Goal: Task Accomplishment & Management: Use online tool/utility

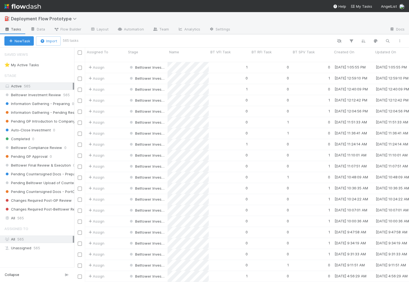
scroll to position [224, 334]
click at [129, 29] on link "Automation" at bounding box center [130, 29] width 35 height 9
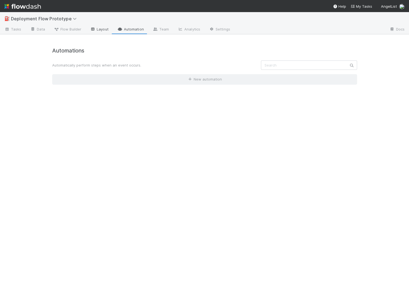
click at [92, 29] on icon at bounding box center [92, 28] width 5 height 3
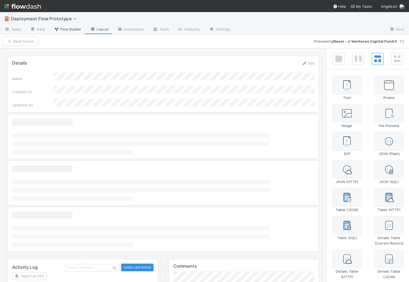
click at [66, 33] on link "Flow Builder" at bounding box center [67, 29] width 36 height 9
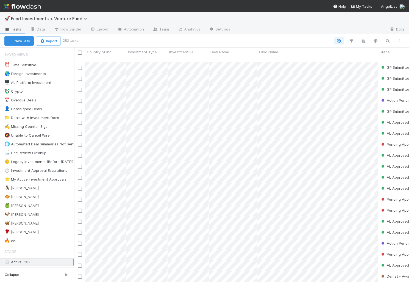
scroll to position [224, 334]
click at [349, 39] on icon "button" at bounding box center [350, 40] width 5 height 5
click at [263, 59] on button "Add Filter" at bounding box center [267, 58] width 165 height 8
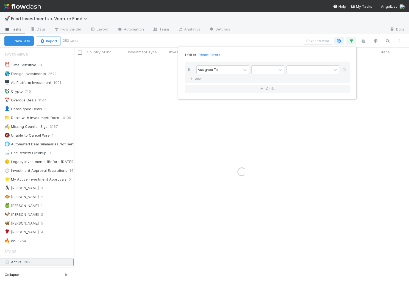
click at [266, 55] on div "1 filter Reset Filters" at bounding box center [266, 53] width 173 height 8
click at [228, 69] on div "Assigned To" at bounding box center [218, 70] width 44 height 8
type input "sr"
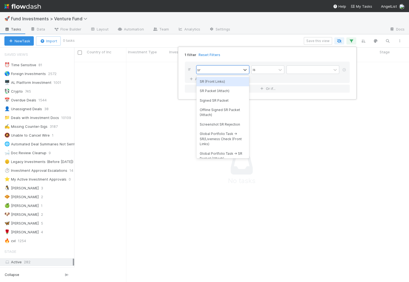
click at [224, 82] on div "SR (Front Links)" at bounding box center [222, 81] width 53 height 9
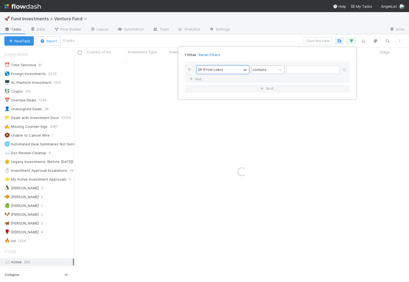
click at [276, 70] on div "contains" at bounding box center [263, 70] width 25 height 8
click at [263, 158] on div "is not empty" at bounding box center [267, 162] width 33 height 9
click at [268, 42] on div "1 filter Reset Filters If SR (Front Links) is not empty And.. Or if..." at bounding box center [204, 141] width 409 height 282
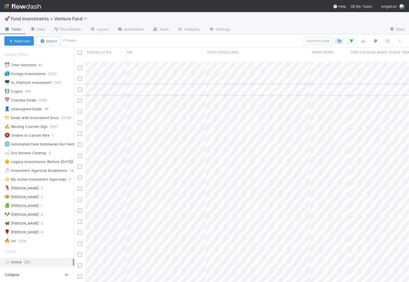
scroll to position [0, 591]
click at [280, 38] on div "Save this view" at bounding box center [240, 41] width 330 height 8
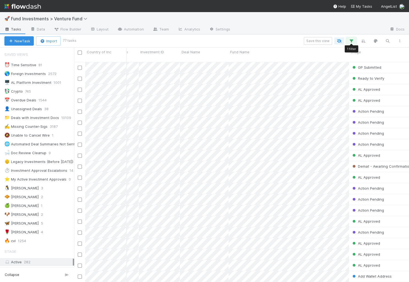
click at [351, 41] on icon "button" at bounding box center [350, 40] width 5 height 5
click at [352, 40] on div "Loading..." at bounding box center [204, 141] width 409 height 282
drag, startPoint x: 293, startPoint y: 33, endPoint x: 282, endPoint y: 39, distance: 12.8
click at [293, 33] on div at bounding box center [309, 29] width 150 height 9
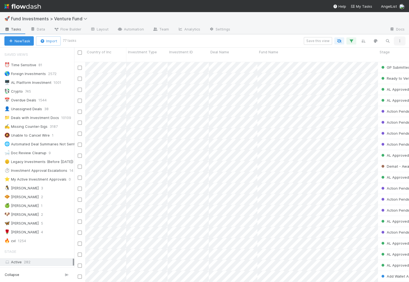
click at [400, 40] on icon "button" at bounding box center [399, 40] width 5 height 3
drag, startPoint x: 400, startPoint y: 40, endPoint x: 394, endPoint y: 41, distance: 5.5
click at [400, 40] on div "View as list Comments Export view to CSV" at bounding box center [204, 141] width 409 height 282
click at [376, 40] on icon "button" at bounding box center [374, 40] width 5 height 5
click at [376, 40] on div "Tasks will be highlighted based on the first matching rule: Add color" at bounding box center [204, 141] width 409 height 282
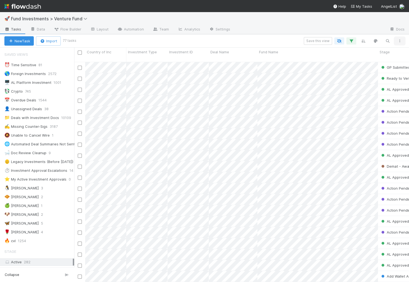
click at [400, 40] on icon "button" at bounding box center [399, 40] width 5 height 3
drag, startPoint x: 400, startPoint y: 40, endPoint x: 388, endPoint y: 40, distance: 11.8
click at [400, 40] on div "View as list Comments Export view to CSV" at bounding box center [204, 141] width 409 height 282
click at [385, 40] on icon "button" at bounding box center [386, 40] width 5 height 5
drag, startPoint x: 385, startPoint y: 40, endPoint x: 379, endPoint y: 40, distance: 5.5
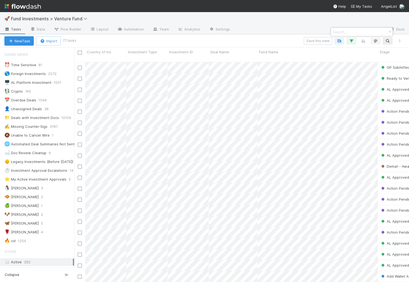
click at [385, 40] on div at bounding box center [204, 141] width 409 height 282
click at [374, 40] on icon "button" at bounding box center [374, 40] width 5 height 5
click at [374, 40] on div "Tasks will be highlighted based on the first matching rule: Add color" at bounding box center [204, 141] width 409 height 282
click at [361, 40] on icon "button" at bounding box center [362, 40] width 5 height 5
click at [362, 40] on div "Sort by" at bounding box center [204, 141] width 409 height 282
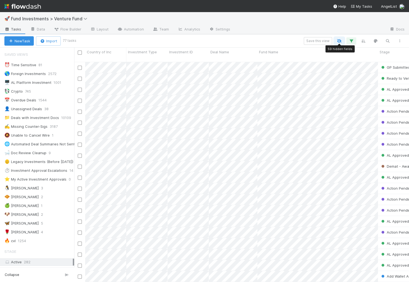
click at [337, 38] on button "button" at bounding box center [339, 40] width 10 height 7
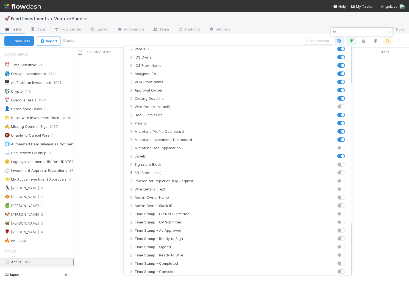
type input "sr"
click at [216, 174] on div "SR (Front Links)" at bounding box center [235, 172] width 204 height 5
click at [347, 170] on label at bounding box center [347, 170] width 0 height 0
click at [337, 172] on input "checkbox" at bounding box center [339, 172] width 4 height 5
checkbox input "true"
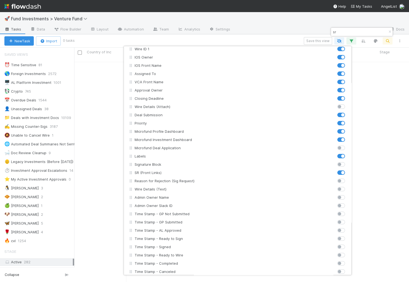
click at [353, 30] on div "Country of Inc Investment Type Investment ID Deal Name Fund Name Stage Admin Ow…" at bounding box center [204, 141] width 409 height 282
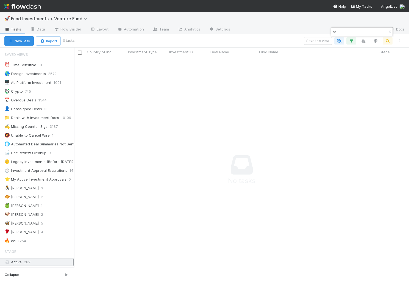
click at [352, 33] on input "sr" at bounding box center [359, 32] width 55 height 7
type input "sr (front"
drag, startPoint x: 387, startPoint y: 31, endPoint x: 381, endPoint y: 31, distance: 6.0
click at [387, 31] on icon "button" at bounding box center [389, 31] width 5 height 3
click at [343, 24] on div "🚀 Fund Investments > Venture Fund" at bounding box center [204, 18] width 409 height 13
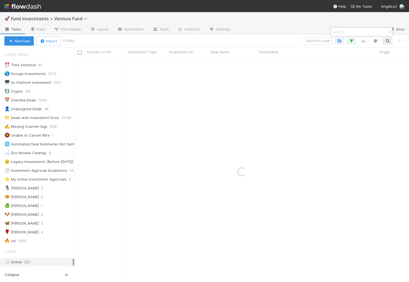
click at [388, 32] on icon "button" at bounding box center [389, 31] width 5 height 3
drag, startPoint x: 339, startPoint y: 27, endPoint x: 337, endPoint y: 30, distance: 3.2
click at [338, 27] on div at bounding box center [309, 29] width 150 height 9
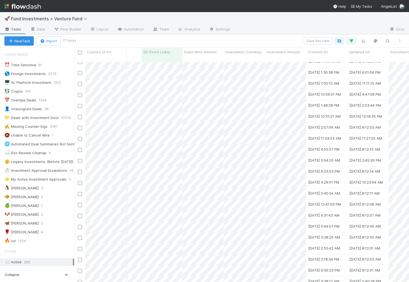
scroll to position [226, 1484]
click at [172, 38] on div "Save this view" at bounding box center [240, 41] width 330 height 8
click at [131, 101] on div at bounding box center [204, 141] width 409 height 282
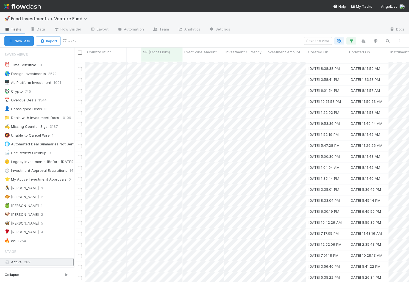
scroll to position [456, 1484]
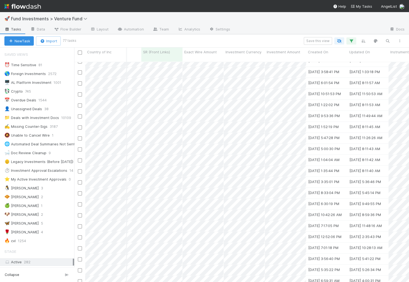
click at [171, 41] on div "Save this view" at bounding box center [240, 41] width 330 height 8
click at [170, 114] on div at bounding box center [204, 141] width 409 height 282
click at [234, 153] on div at bounding box center [204, 141] width 409 height 282
click at [172, 38] on div "Save this view" at bounding box center [240, 41] width 330 height 8
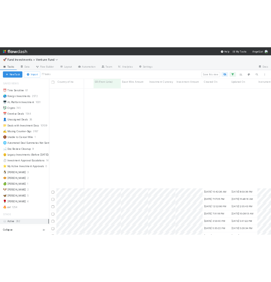
scroll to position [621, 1484]
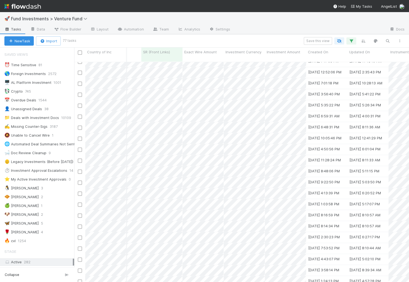
click at [205, 39] on div "Save this view" at bounding box center [240, 41] width 330 height 8
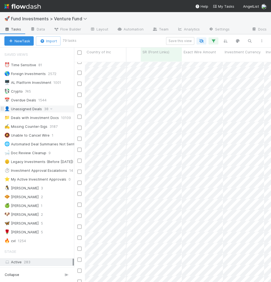
scroll to position [224, 197]
click at [40, 30] on link "Data" at bounding box center [38, 29] width 24 height 9
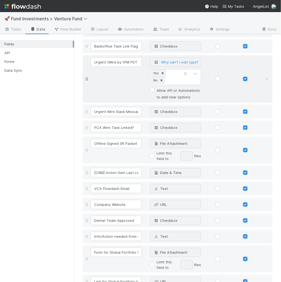
scroll to position [4074, 0]
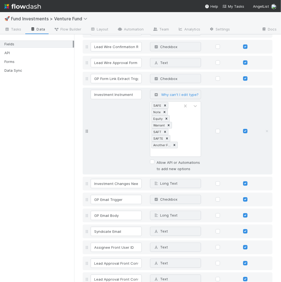
scroll to position [4508, 0]
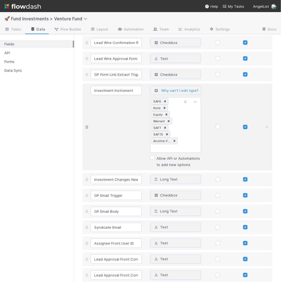
click at [109, 133] on div "Investment Instrument Single Select Why can't I edit type? SAFE Note Equity War…" at bounding box center [182, 127] width 186 height 82
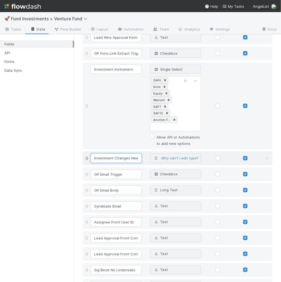
scroll to position [0, 5]
drag, startPoint x: 129, startPoint y: 144, endPoint x: 158, endPoint y: 144, distance: 29.1
click at [160, 153] on div "Investment Changes Needed Long Text Why can't I edit type?" at bounding box center [182, 157] width 186 height 9
click at [97, 117] on div "Investment Instrument Single Select Why can't I edit type? SAFE Note Equity War…" at bounding box center [182, 105] width 186 height 82
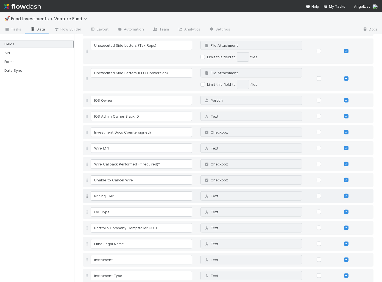
scroll to position [2370, 0]
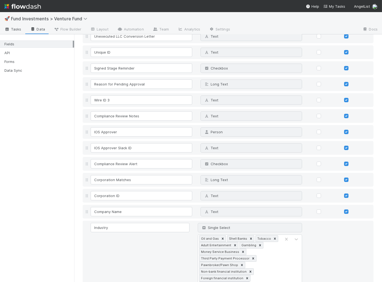
click at [12, 30] on span "Tasks" at bounding box center [12, 28] width 17 height 5
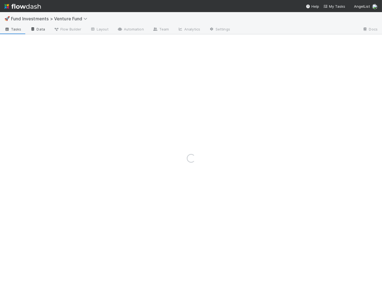
click at [32, 28] on icon at bounding box center [32, 28] width 5 height 3
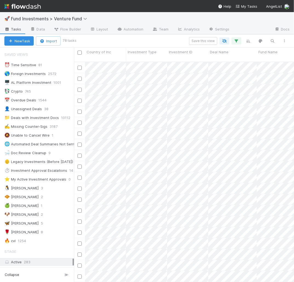
scroll to position [0, 0]
click at [70, 16] on span "Fund Investments > Venture Fund" at bounding box center [50, 18] width 79 height 5
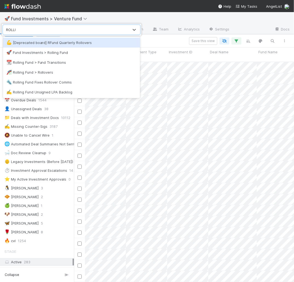
type input "ROLLING"
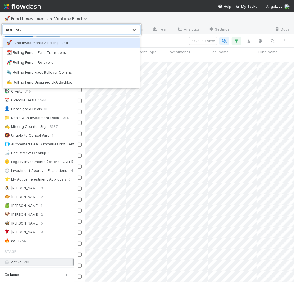
click at [43, 40] on div "🚀 Fund Investments > Rolling Fund" at bounding box center [71, 42] width 131 height 5
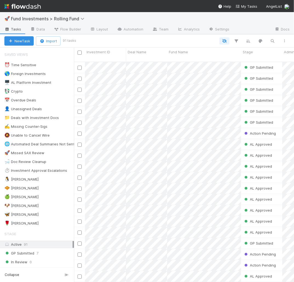
scroll to position [0, 0]
click at [37, 30] on link "Data" at bounding box center [38, 29] width 24 height 9
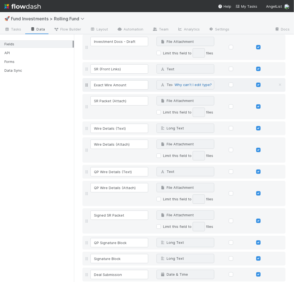
scroll to position [397, 0]
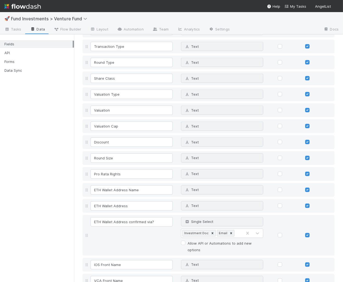
scroll to position [1507, 0]
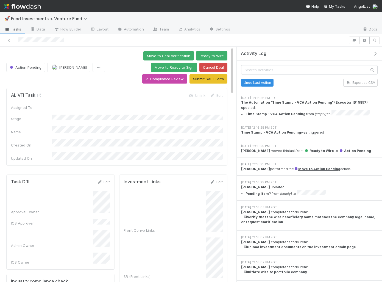
click at [343, 52] on icon "button" at bounding box center [374, 53] width 5 height 4
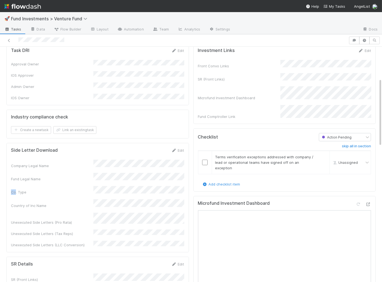
scroll to position [110, 0]
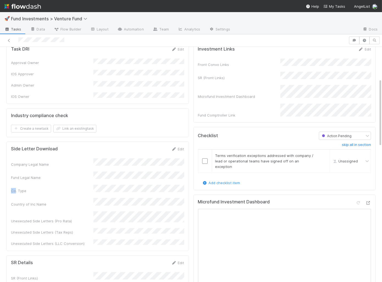
drag, startPoint x: 12, startPoint y: 173, endPoint x: 20, endPoint y: 173, distance: 8.0
click at [11, 188] on div "Co. Type" at bounding box center [52, 190] width 82 height 5
click at [24, 188] on div "Co. Type" at bounding box center [52, 190] width 82 height 5
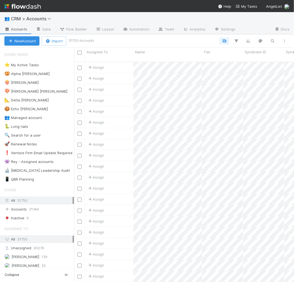
scroll to position [0, 0]
click at [22, 17] on span "CRM > Accounts" at bounding box center [32, 18] width 43 height 5
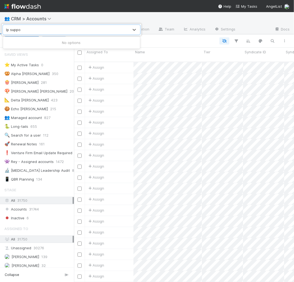
type input "lp suppo"
click at [31, 7] on div "0 results available for search term lp suppo. Use Up and Down to choose options…" at bounding box center [147, 141] width 294 height 282
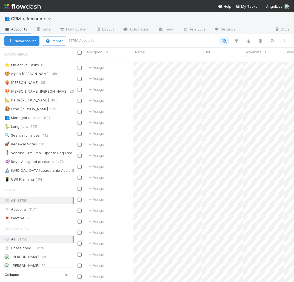
click at [27, 10] on img at bounding box center [22, 6] width 36 height 9
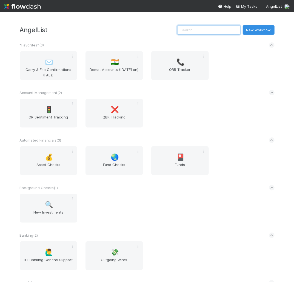
click at [201, 34] on input "text" at bounding box center [209, 29] width 63 height 9
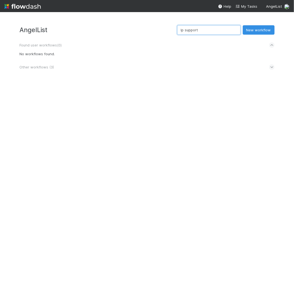
type input "lp support"
click at [41, 68] on span "Other workflows ( 3 )" at bounding box center [37, 67] width 35 height 4
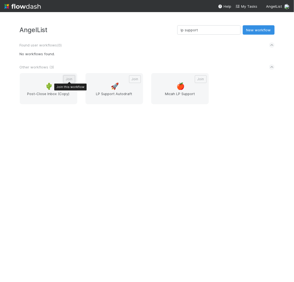
click at [68, 77] on button "Join" at bounding box center [69, 79] width 12 height 8
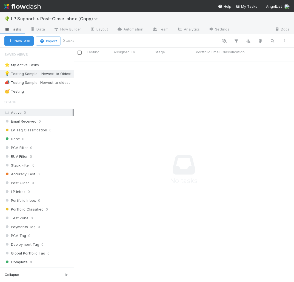
scroll to position [224, 220]
click at [57, 9] on nav "Help My Tasks AngelList" at bounding box center [147, 6] width 294 height 12
click at [26, 7] on img at bounding box center [22, 6] width 36 height 9
click at [123, 30] on link "Automation" at bounding box center [130, 29] width 35 height 9
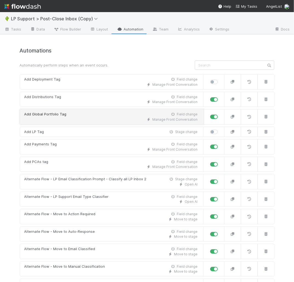
click at [97, 113] on div "Add Global Portfolio Tag Field change" at bounding box center [111, 113] width 174 height 5
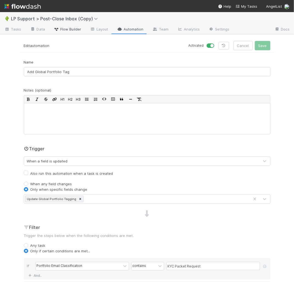
click at [72, 28] on span "Flow Builder" at bounding box center [67, 28] width 27 height 5
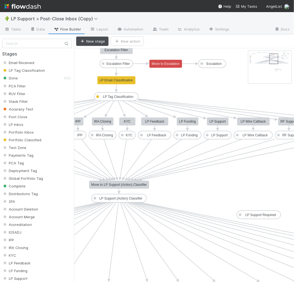
drag, startPoint x: 252, startPoint y: 53, endPoint x: 273, endPoint y: 55, distance: 21.3
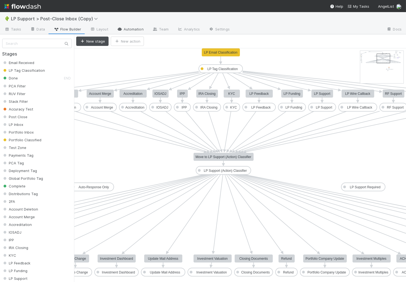
click at [123, 28] on link "Automation" at bounding box center [130, 29] width 35 height 9
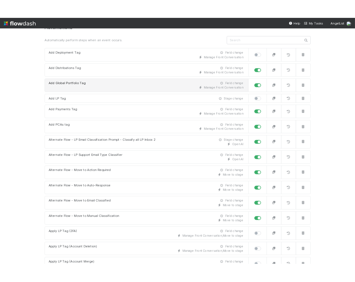
scroll to position [41, 0]
